Goal: Check status

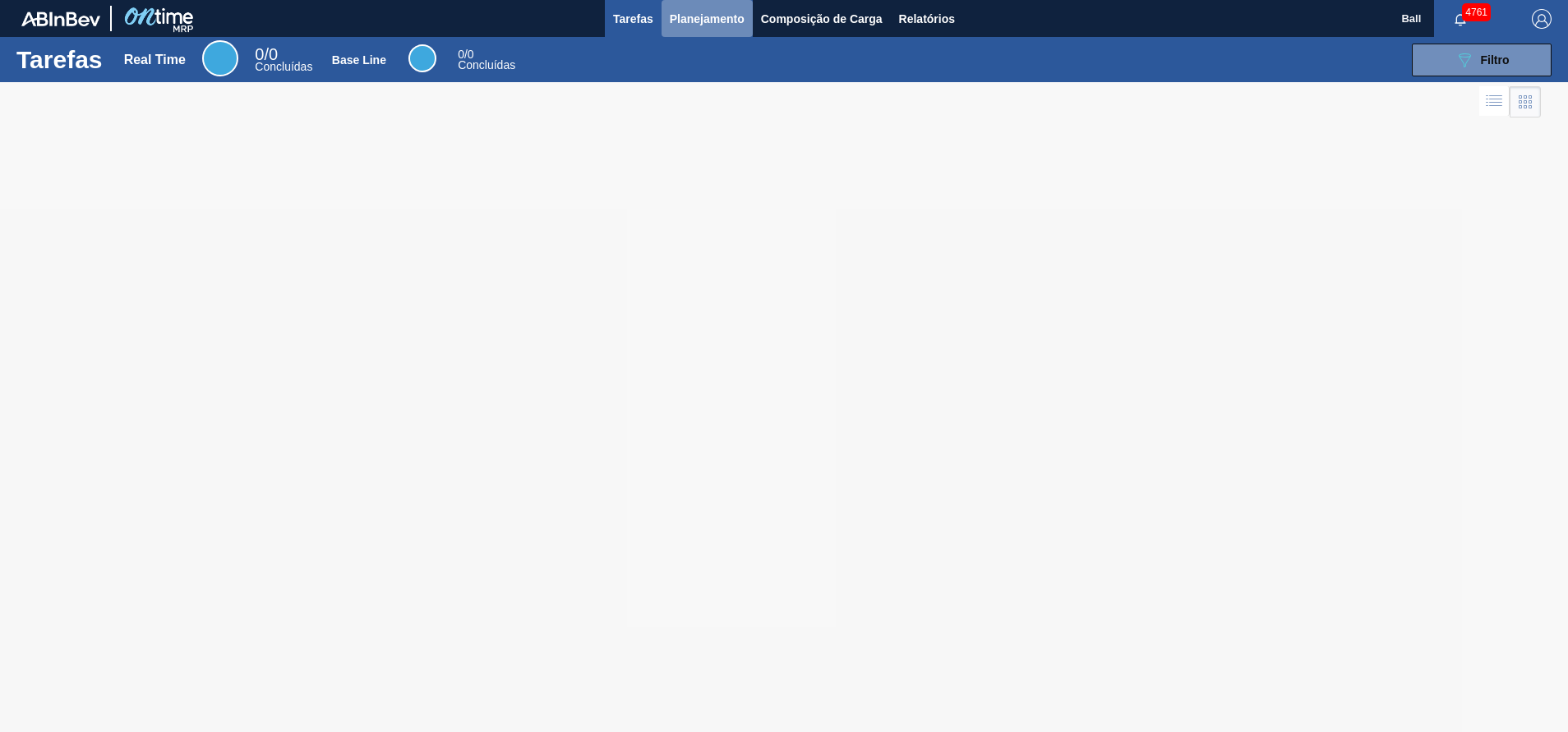
click at [725, 24] on span "Planejamento" at bounding box center [706, 19] width 74 height 20
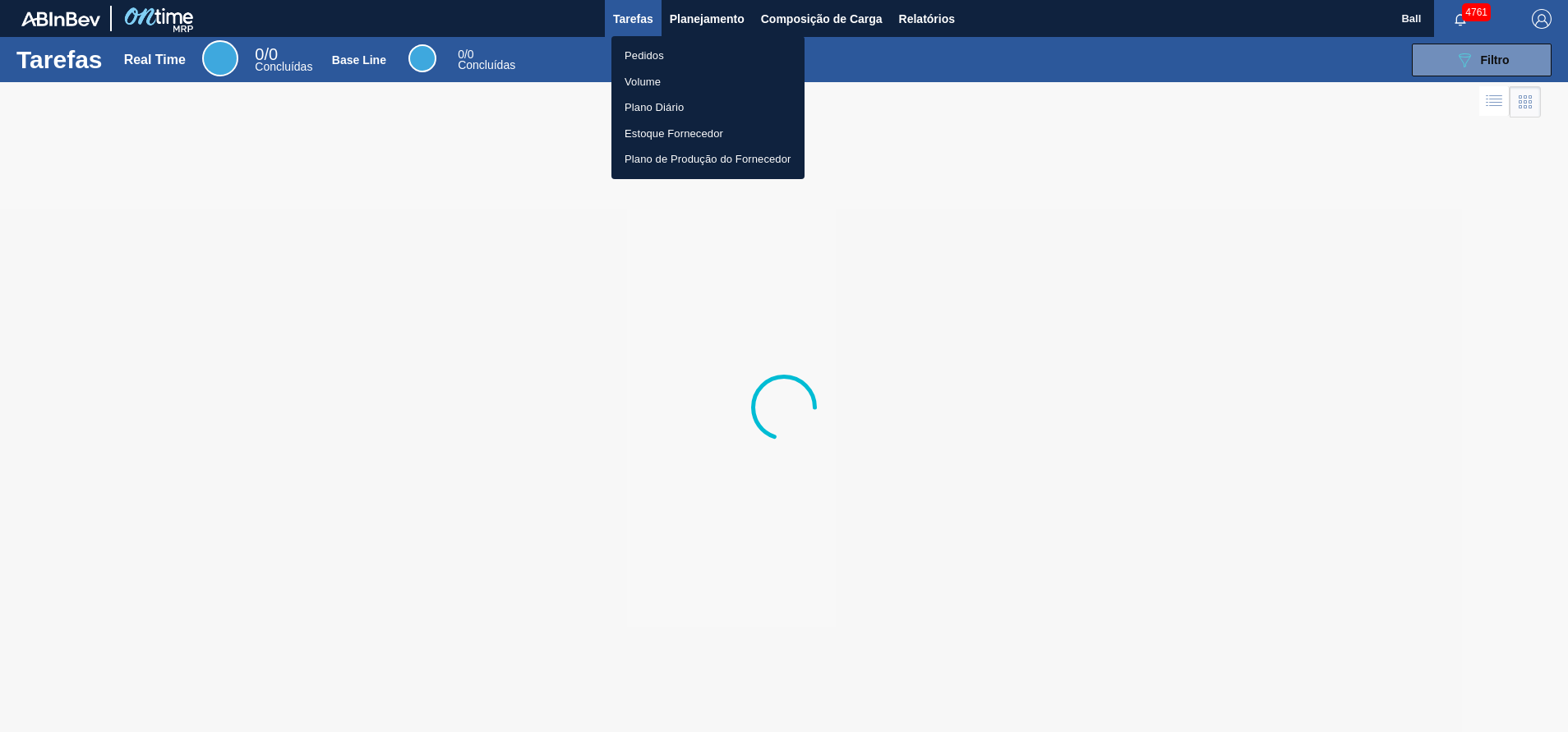
click at [725, 49] on li "Pedidos" at bounding box center [708, 56] width 194 height 26
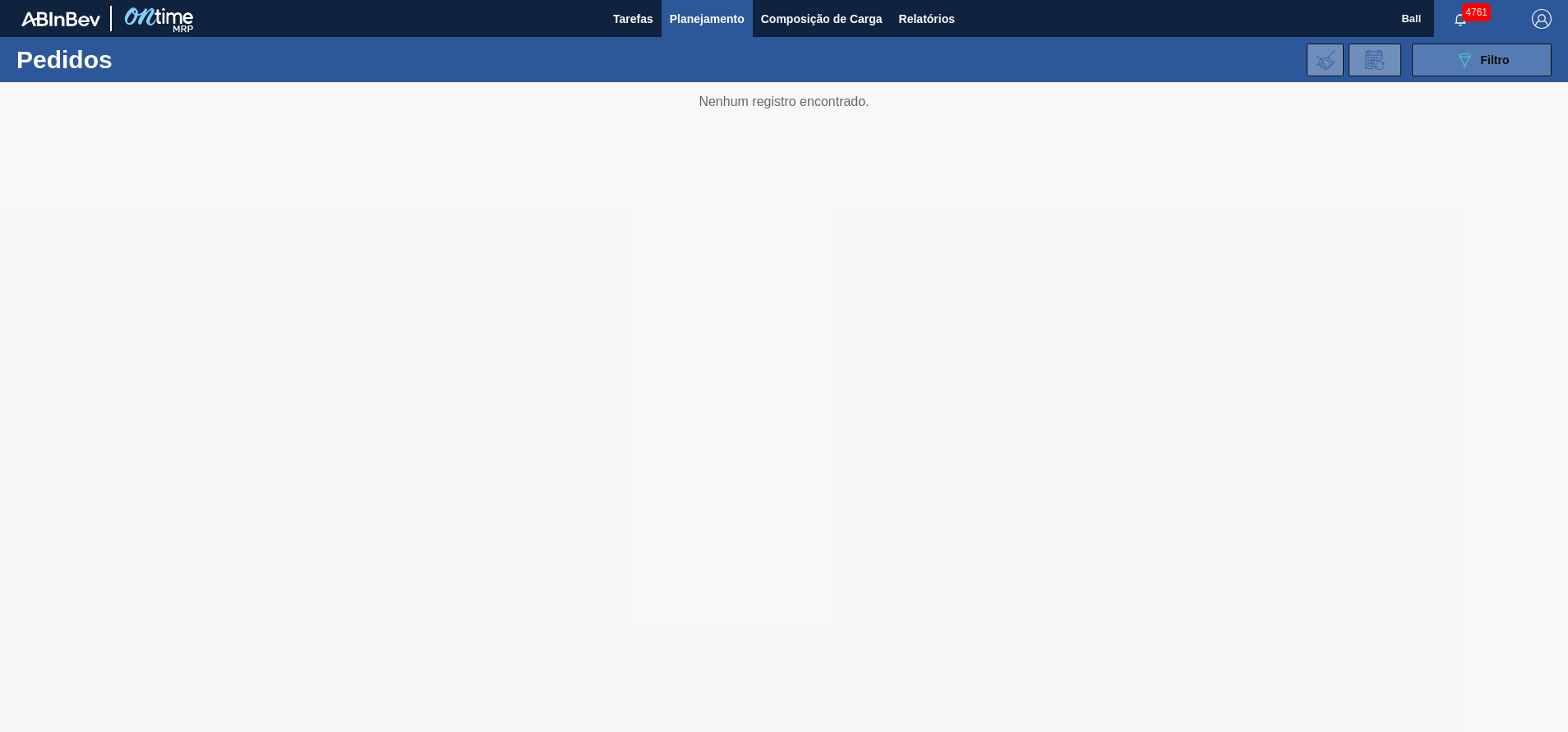
click at [1504, 56] on span "Filtro" at bounding box center [1495, 60] width 29 height 13
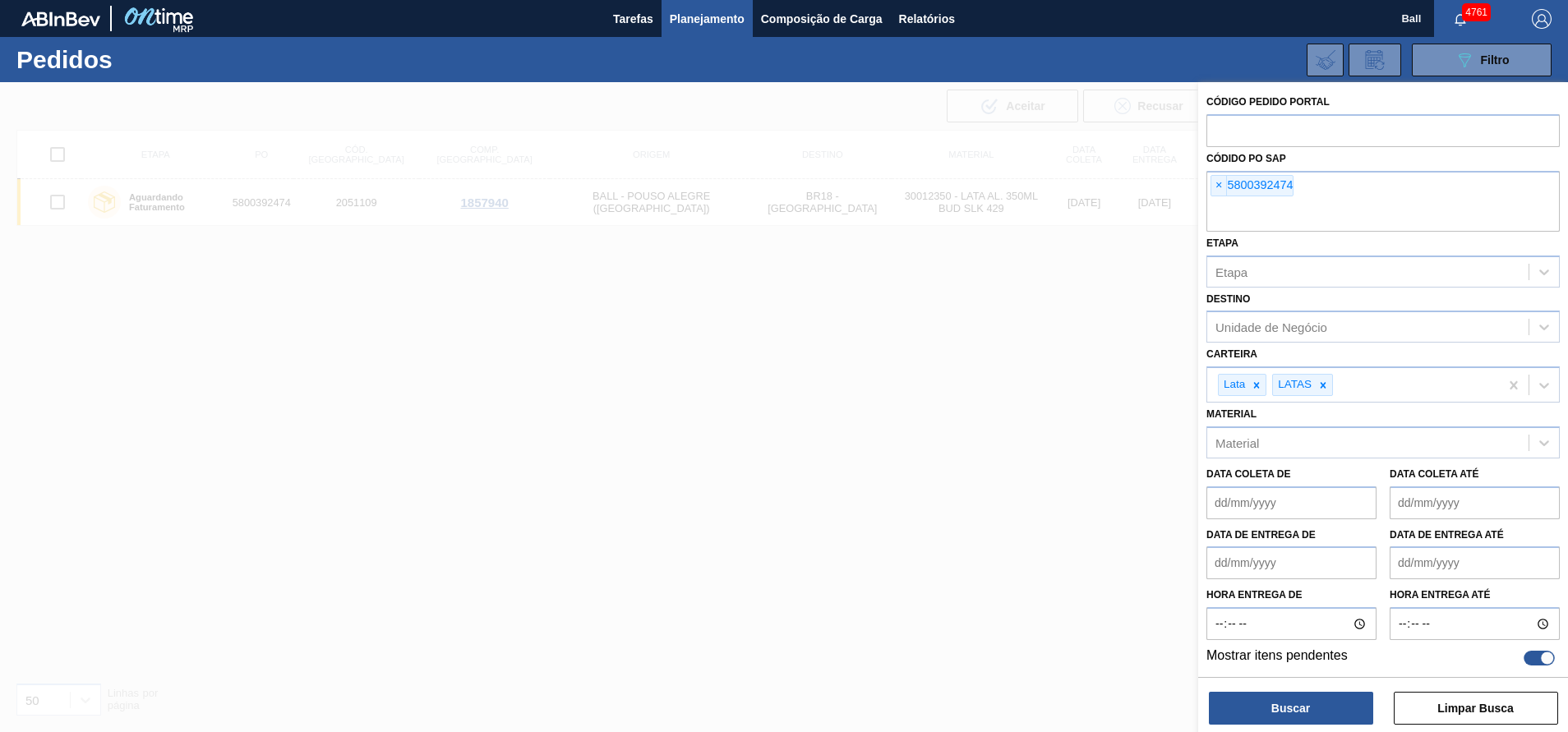
click at [1222, 190] on span "×" at bounding box center [1219, 185] width 15 height 20
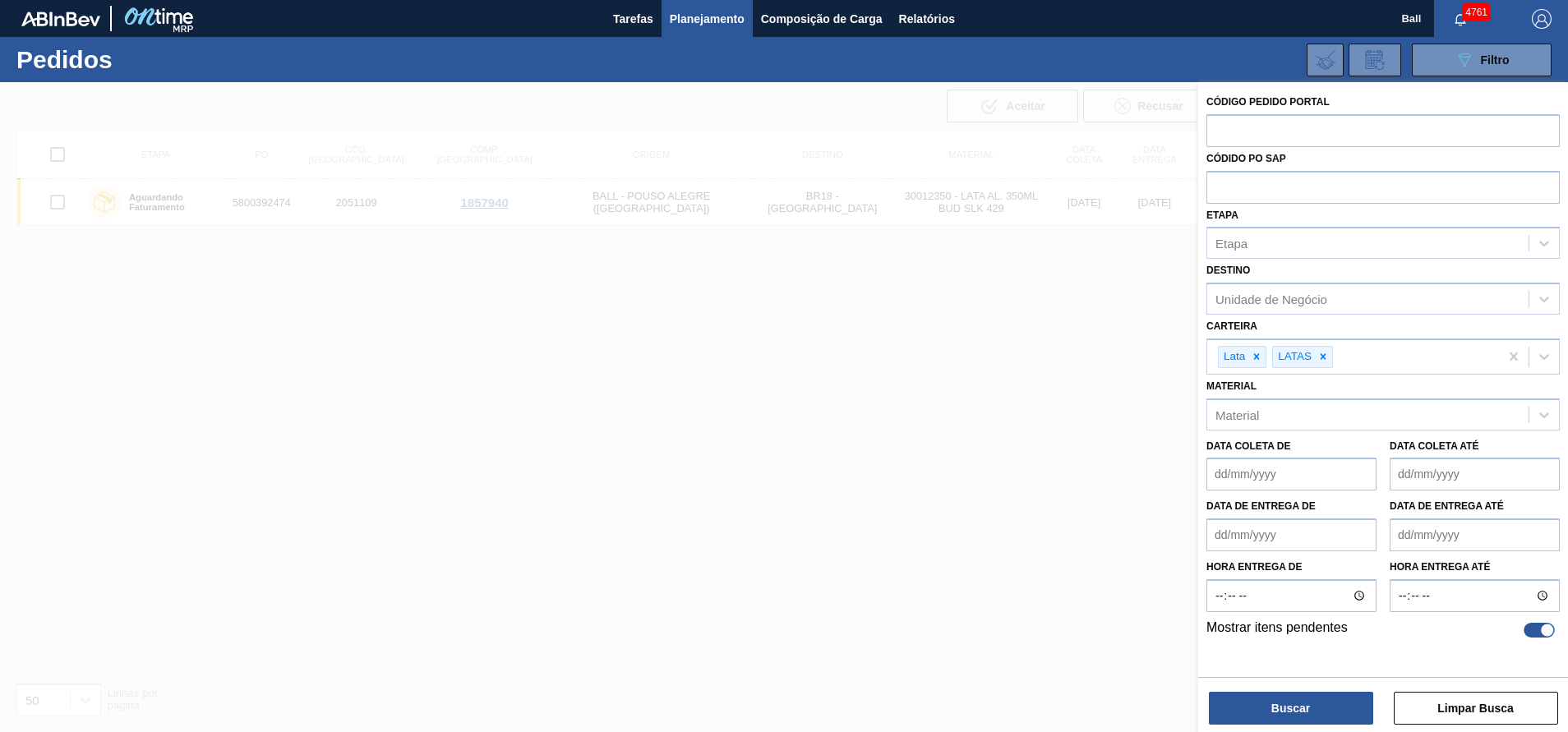
paste input "text"
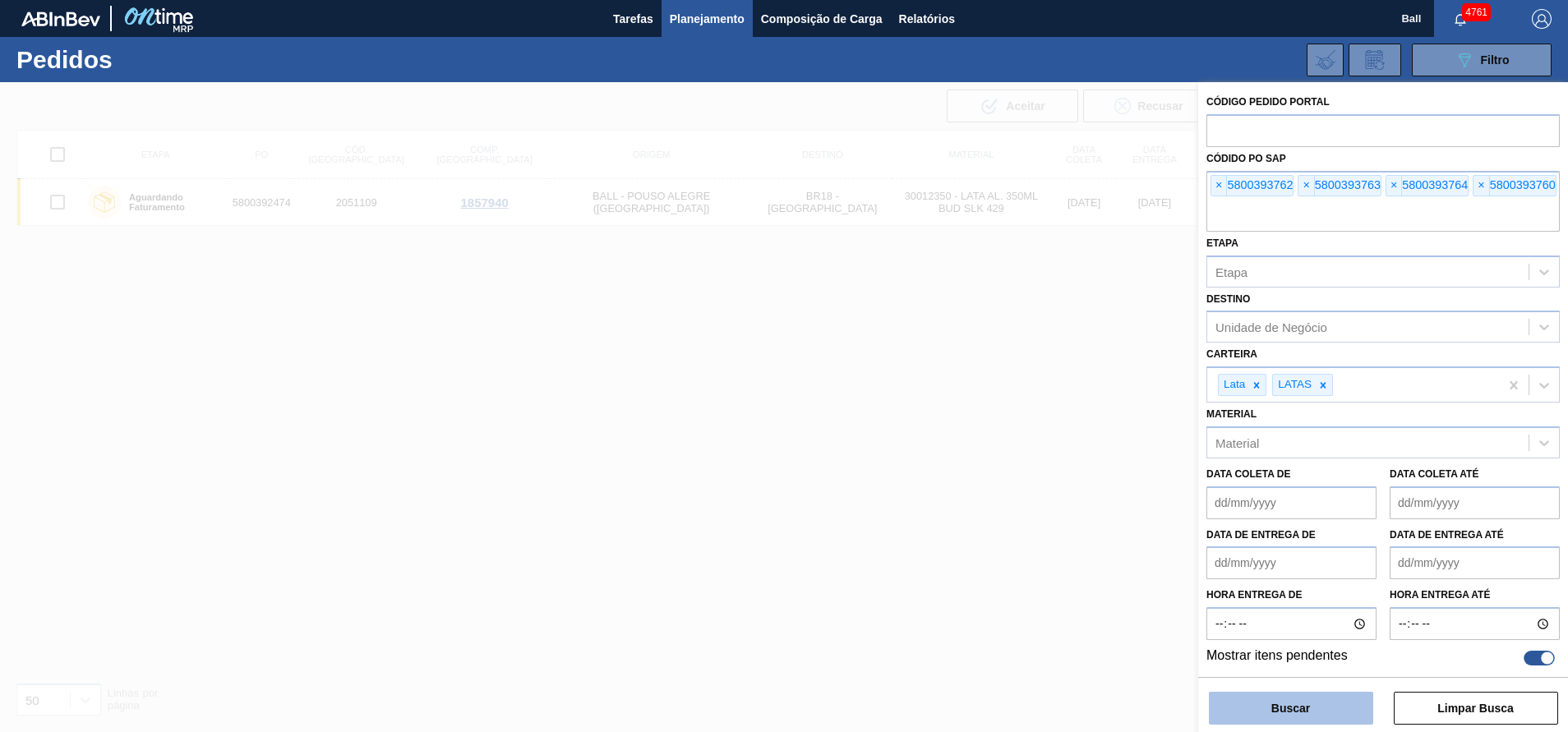
click at [1266, 709] on button "Buscar" at bounding box center [1290, 708] width 164 height 33
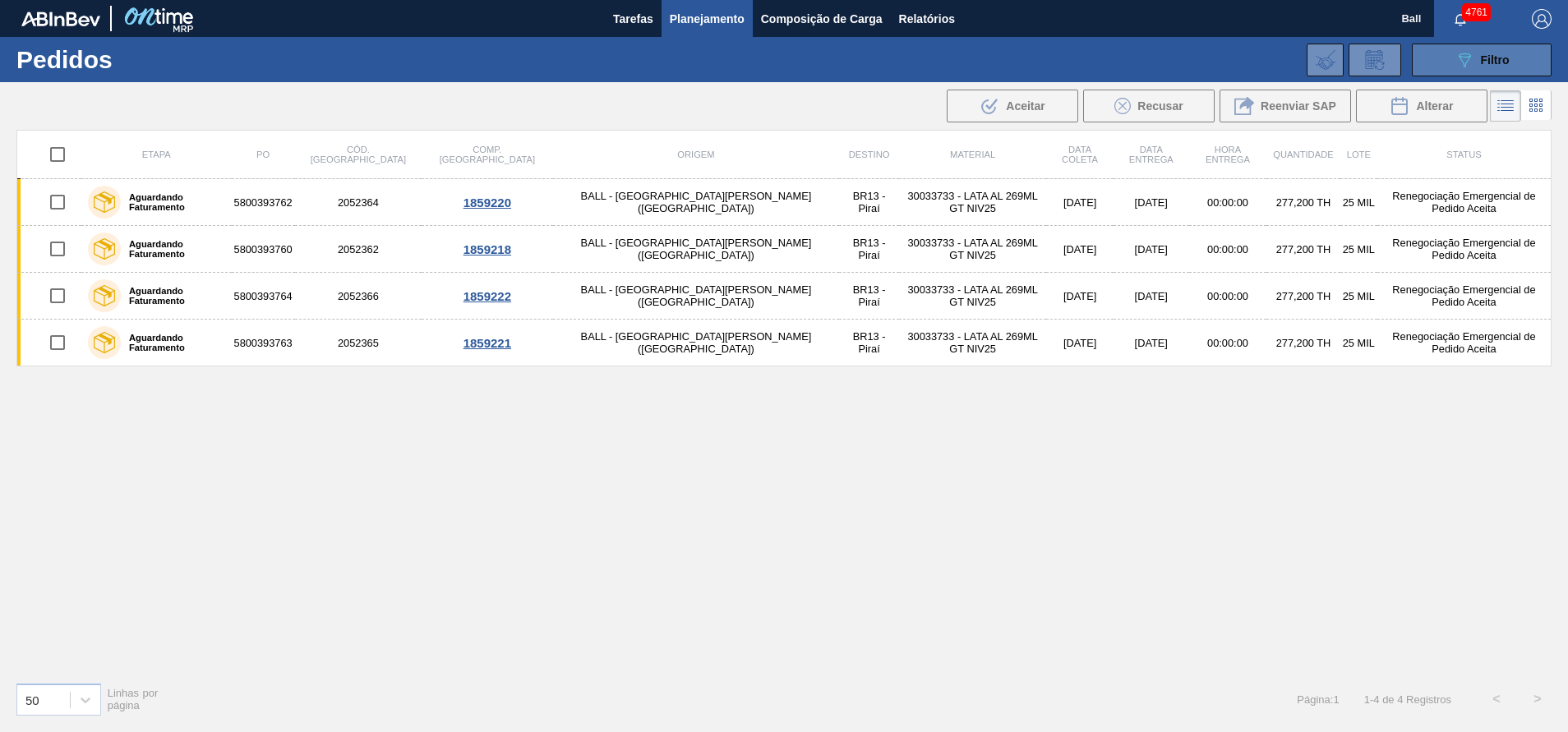
click at [1482, 58] on span "Filtro" at bounding box center [1495, 60] width 29 height 13
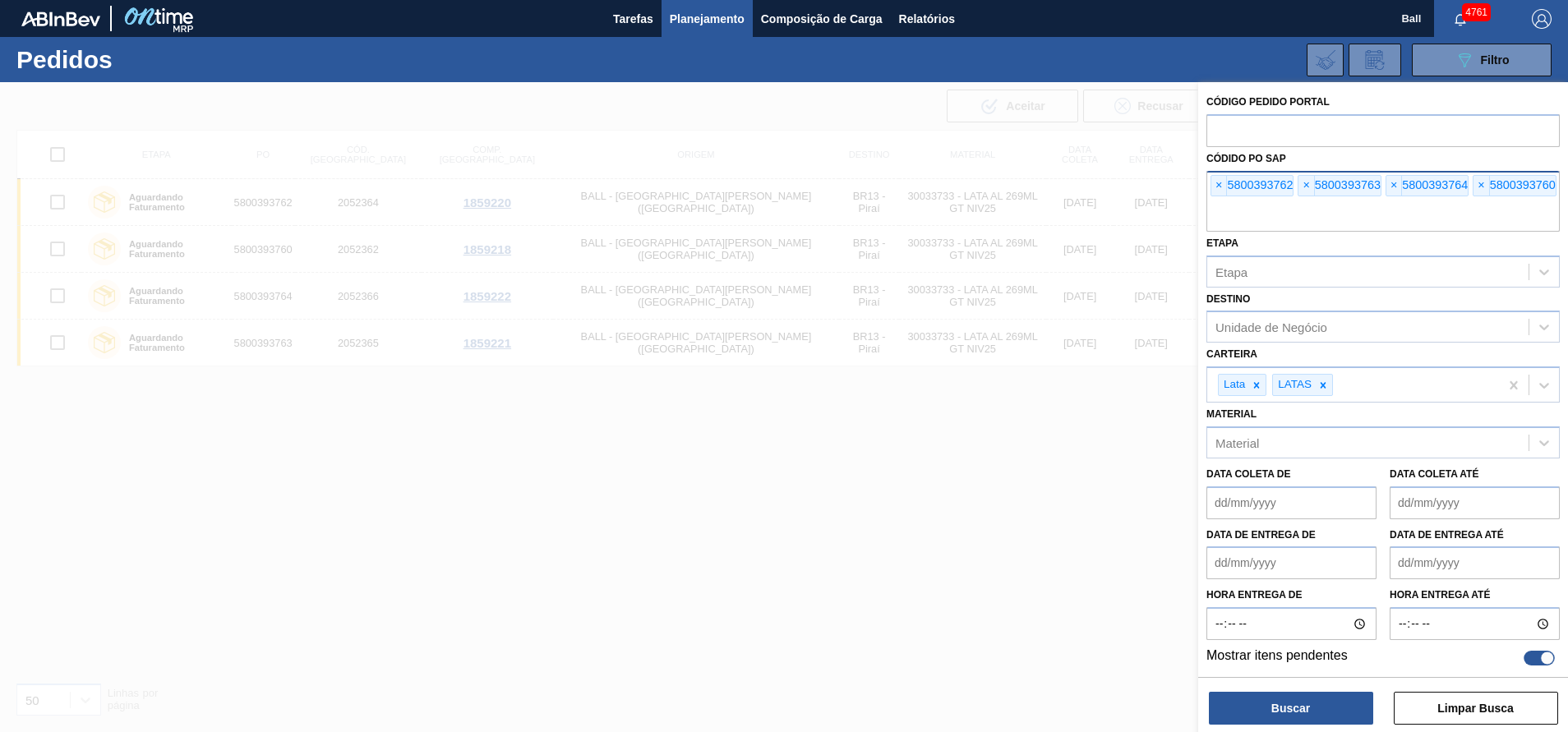
click at [1270, 211] on input "text" at bounding box center [1383, 216] width 353 height 31
paste input "5800393761"
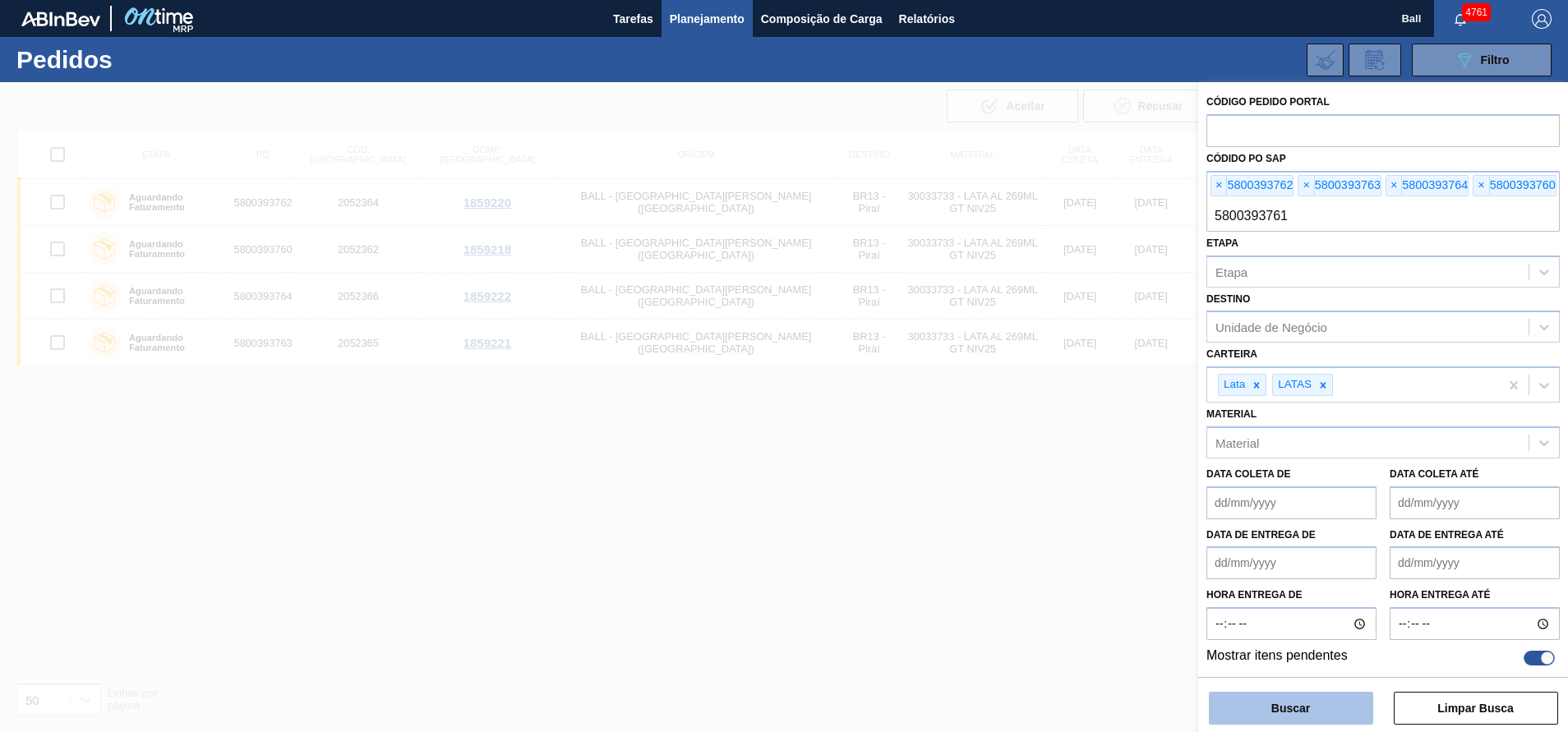
type input "5800393761"
click at [1296, 702] on button "Buscar" at bounding box center [1290, 708] width 164 height 33
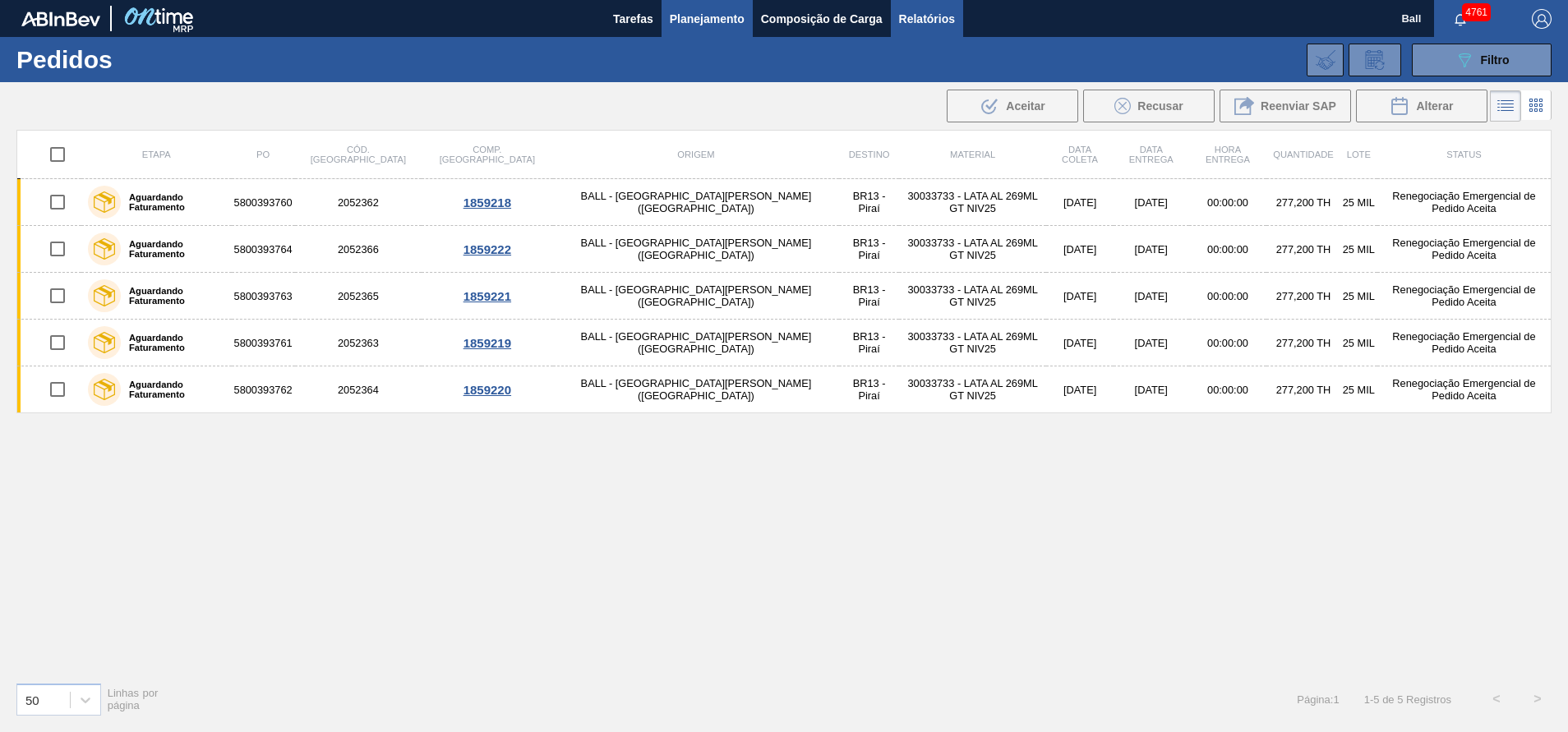
click at [950, 30] on button "Relatórios" at bounding box center [926, 18] width 73 height 37
